Goal: Feedback & Contribution: Submit feedback/report problem

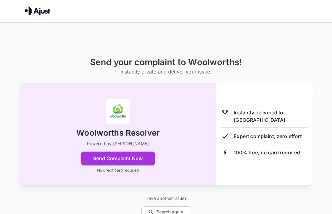
click at [262, 109] on p "Instantly delivered to [GEOGRAPHIC_DATA]" at bounding box center [270, 116] width 74 height 15
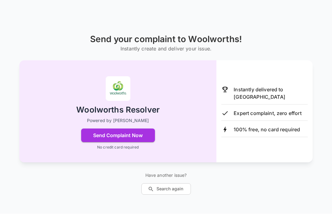
scroll to position [28, 0]
click at [137, 135] on button "Send Complaint Now" at bounding box center [118, 136] width 74 height 14
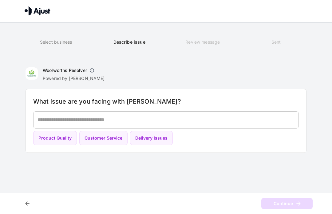
scroll to position [0, 0]
click at [61, 119] on textarea at bounding box center [165, 119] width 257 height 7
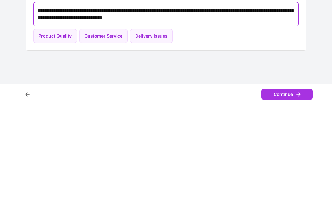
click at [107, 138] on button "Customer Service" at bounding box center [103, 145] width 48 height 14
type textarea "**********"
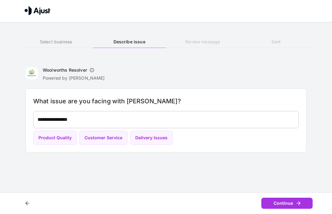
click at [291, 208] on button "Continue" at bounding box center [286, 203] width 51 height 11
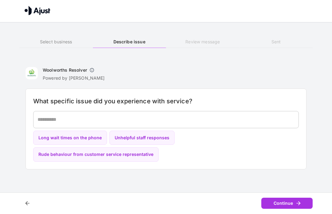
click at [71, 121] on textarea at bounding box center [165, 119] width 257 height 7
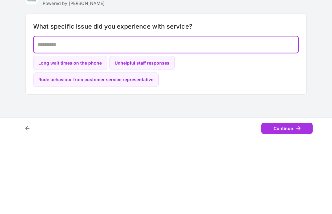
click at [153, 131] on button "Unhelpful staff responses" at bounding box center [141, 138] width 65 height 14
type textarea "**********"
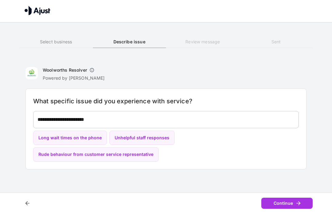
click at [289, 208] on button "Continue" at bounding box center [286, 203] width 51 height 11
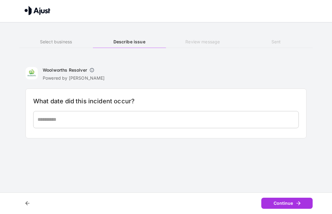
click at [76, 119] on textarea at bounding box center [165, 119] width 257 height 7
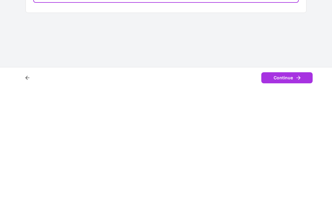
type textarea "**********"
click at [286, 198] on button "Continue" at bounding box center [286, 203] width 51 height 11
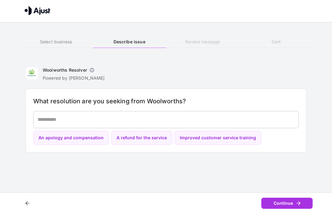
click at [65, 120] on textarea at bounding box center [165, 119] width 257 height 7
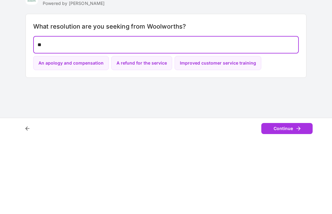
type textarea "*"
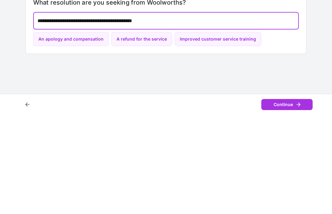
type textarea "**********"
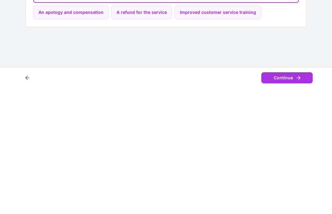
scroll to position [0, 0]
click at [281, 198] on button "Continue" at bounding box center [286, 203] width 51 height 11
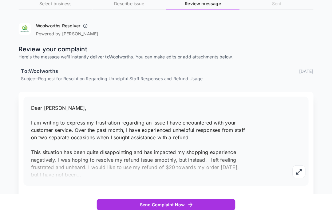
scroll to position [38, 0]
click at [293, 170] on button "button" at bounding box center [297, 170] width 13 height 13
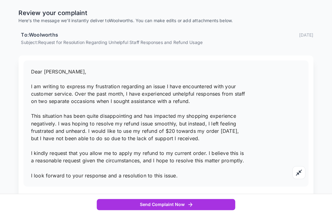
scroll to position [75, 0]
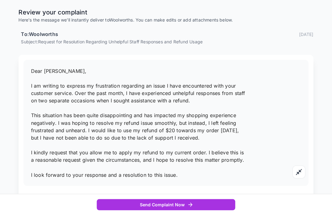
click at [175, 209] on button "Send Complaint Now" at bounding box center [166, 203] width 138 height 11
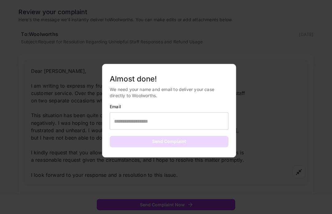
click at [139, 129] on input "text" at bounding box center [169, 120] width 118 height 17
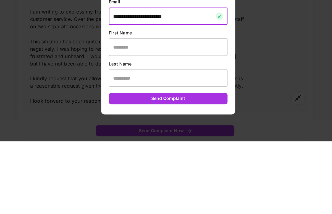
type input "**********"
click at [130, 112] on input "text" at bounding box center [169, 120] width 118 height 17
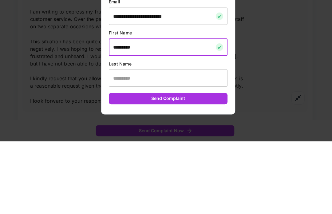
type input "********"
click at [127, 143] on input "text" at bounding box center [169, 151] width 118 height 17
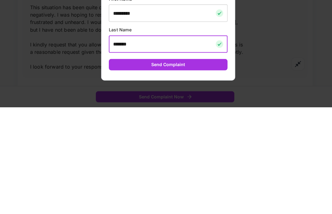
type input "*******"
click at [171, 166] on button "Send Complaint" at bounding box center [169, 171] width 118 height 11
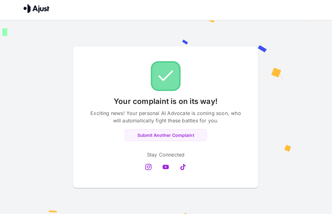
scroll to position [5, 0]
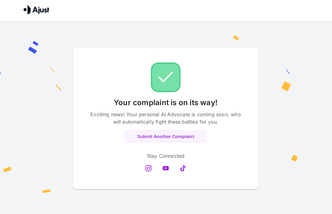
click at [35, 6] on img at bounding box center [38, 9] width 26 height 9
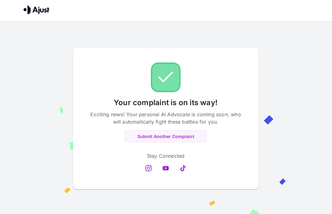
scroll to position [4, 0]
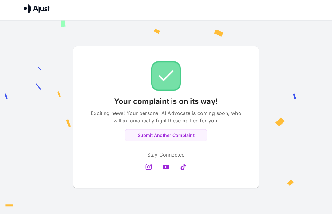
click at [187, 173] on link at bounding box center [183, 167] width 12 height 12
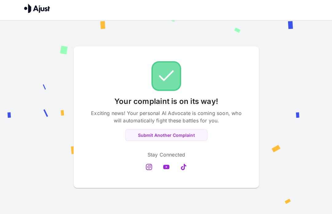
click at [167, 169] on icon at bounding box center [166, 167] width 6 height 4
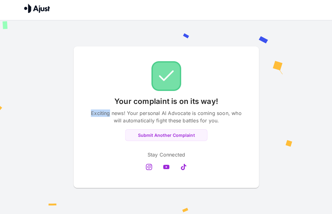
click at [299, 161] on div "Your complaint is on its way! Exciting news! Your personal AI Advocate is comin…" at bounding box center [166, 117] width 332 height 192
